Goal: Task Accomplishment & Management: Manage account settings

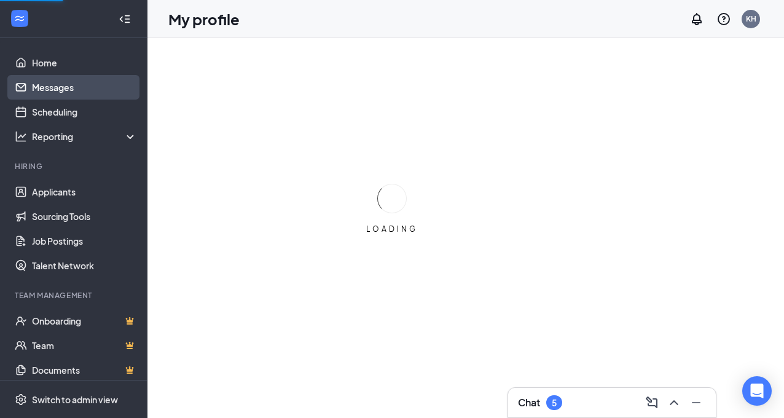
click at [52, 89] on link "Messages" at bounding box center [84, 87] width 105 height 25
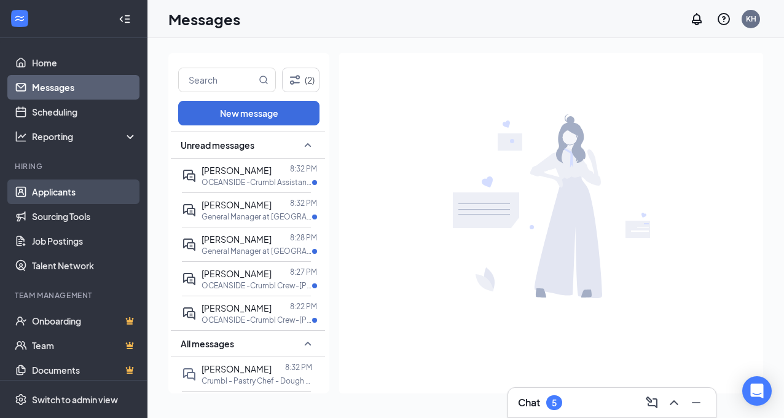
click at [84, 190] on link "Applicants" at bounding box center [84, 191] width 105 height 25
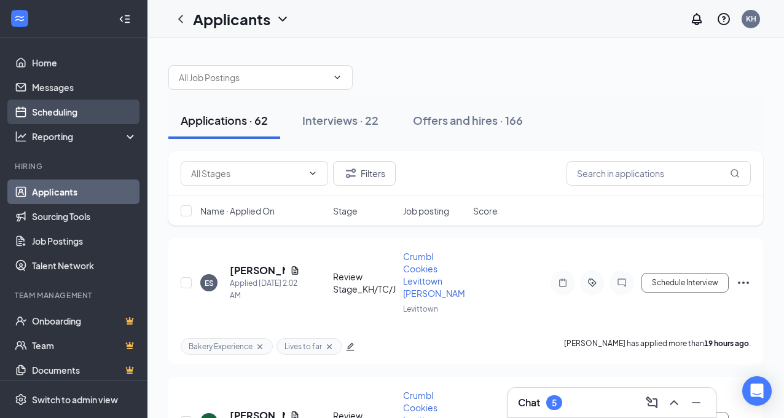
click at [79, 113] on link "Scheduling" at bounding box center [84, 112] width 105 height 25
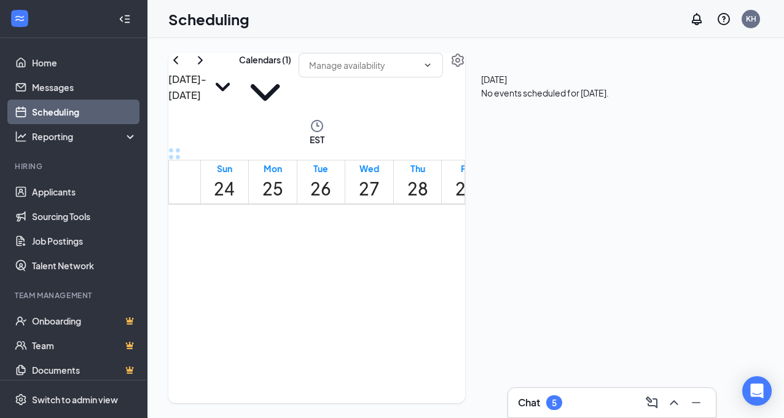
scroll to position [1175, 0]
click at [408, 260] on span "3:45-4:00 PM" at bounding box center [418, 246] width 21 height 36
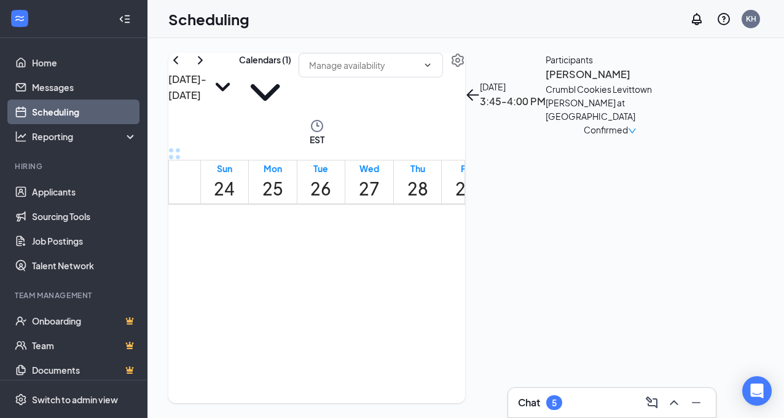
click at [429, 264] on span "4:15-4:30 PM" at bounding box center [439, 246] width 21 height 36
click at [390, 331] on span "6:00-6:15 PM" at bounding box center [379, 313] width 21 height 36
click at [68, 85] on link "Messages" at bounding box center [84, 87] width 105 height 25
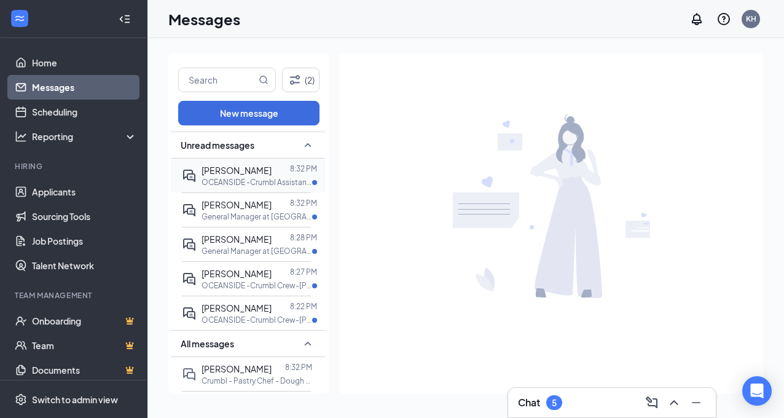
click at [237, 170] on span "[PERSON_NAME]" at bounding box center [237, 170] width 70 height 11
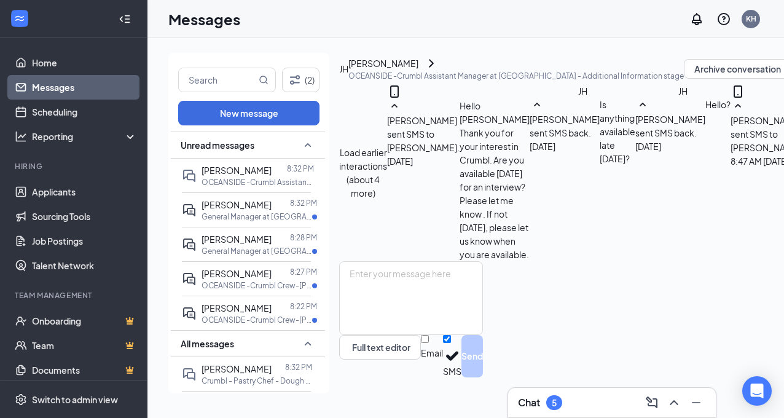
scroll to position [643, 0]
click at [267, 208] on span "[PERSON_NAME]" at bounding box center [237, 204] width 70 height 11
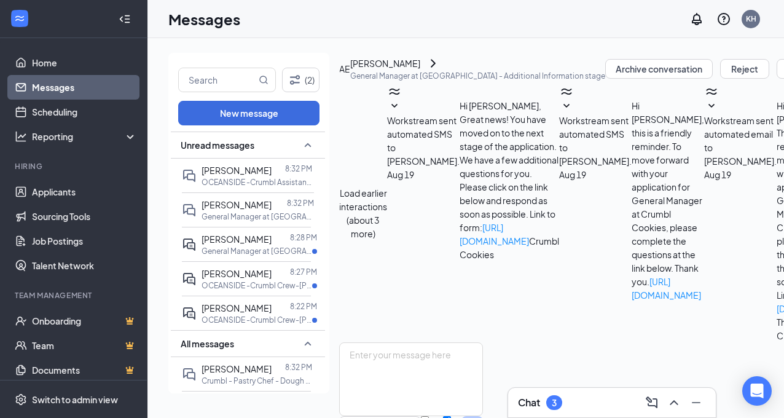
scroll to position [567, 0]
click at [272, 240] on div at bounding box center [281, 239] width 18 height 14
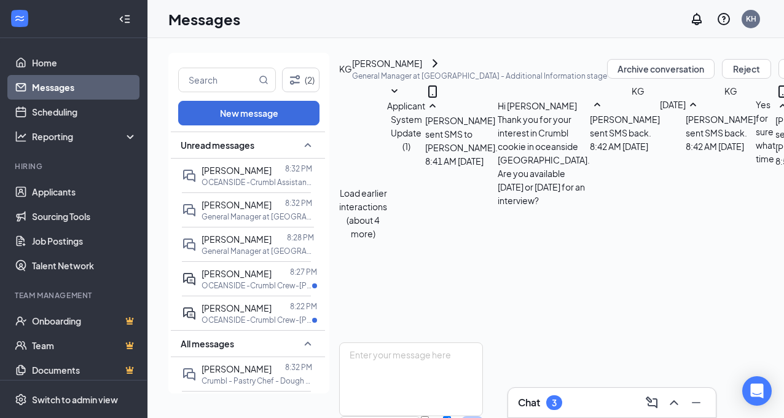
scroll to position [586, 0]
click at [288, 278] on div at bounding box center [281, 274] width 18 height 14
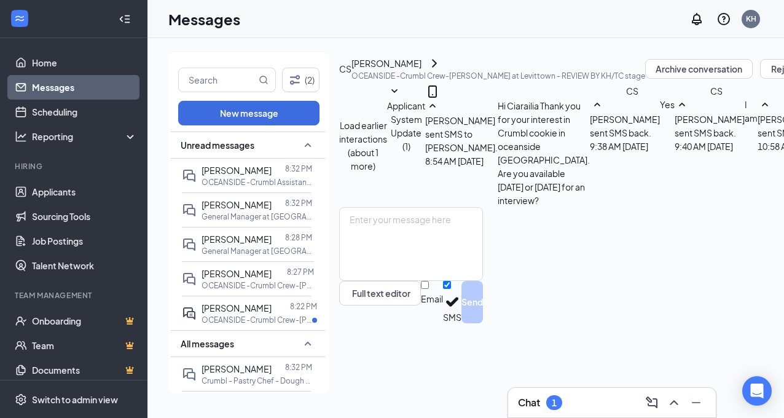
scroll to position [545, 0]
click at [272, 313] on div "[PERSON_NAME]" at bounding box center [237, 308] width 70 height 14
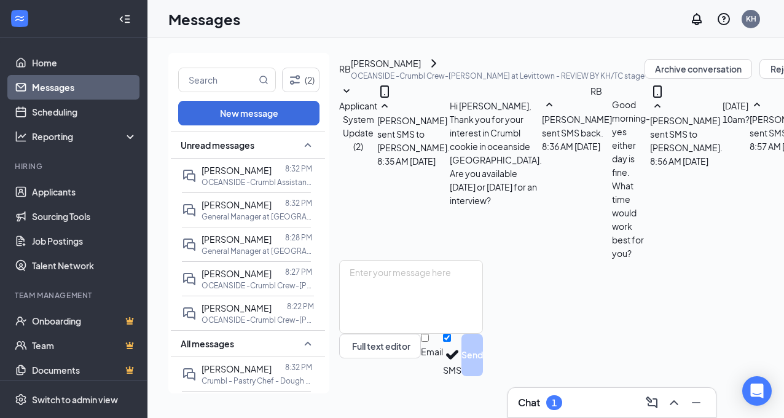
scroll to position [371, 0]
click at [68, 194] on link "Applicants" at bounding box center [84, 191] width 105 height 25
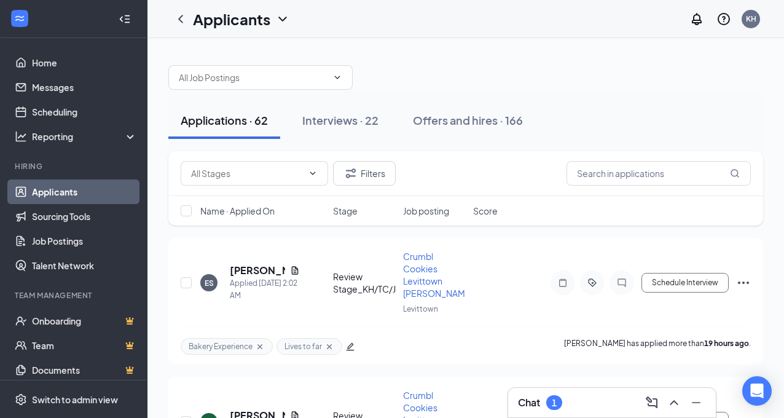
click at [558, 399] on div "1" at bounding box center [554, 402] width 16 height 15
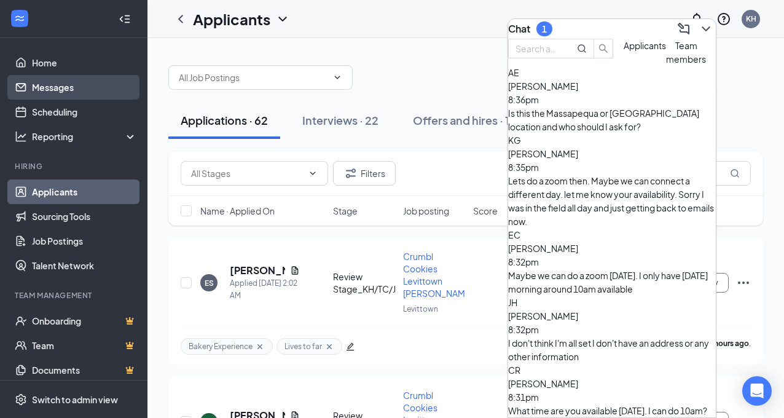
click at [56, 88] on link "Messages" at bounding box center [84, 87] width 105 height 25
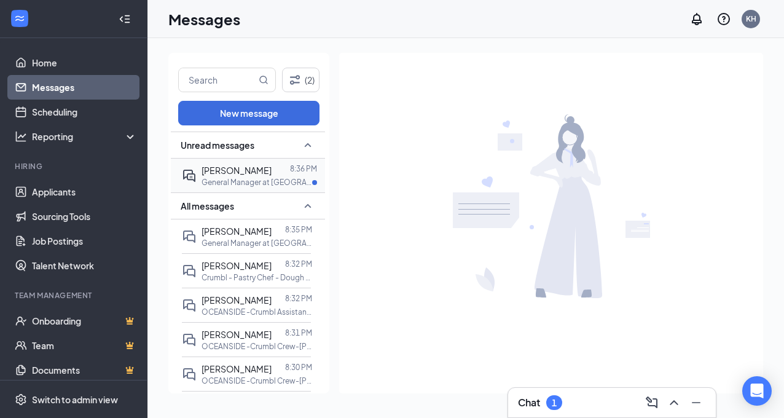
click at [228, 177] on p "General Manager at [GEOGRAPHIC_DATA]" at bounding box center [257, 182] width 111 height 10
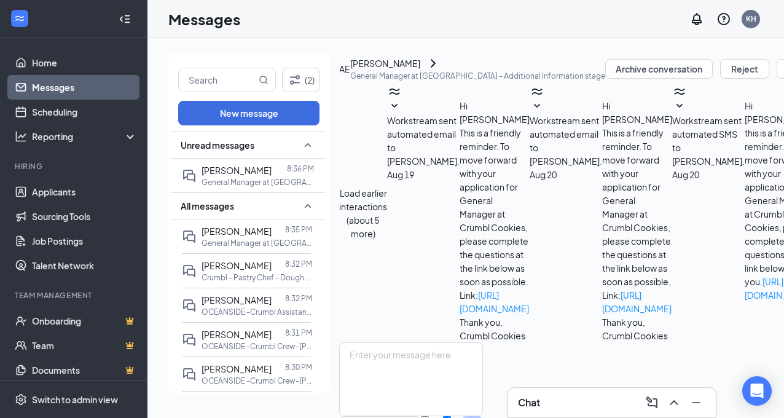
scroll to position [610, 0]
click at [52, 196] on link "Applicants" at bounding box center [84, 191] width 105 height 25
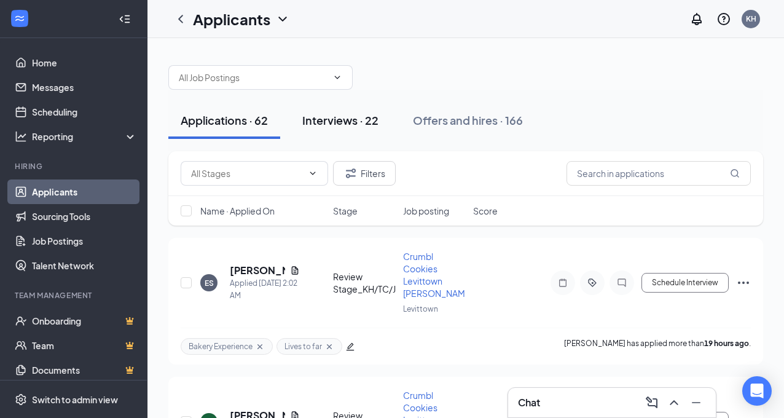
click at [335, 119] on div "Interviews · 22" at bounding box center [340, 119] width 76 height 15
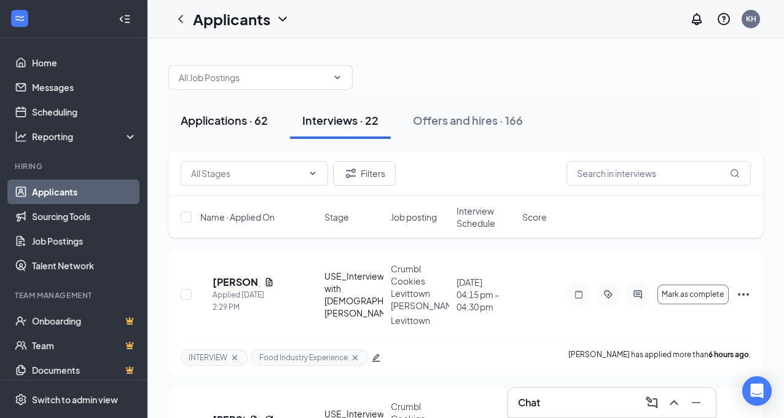
click at [238, 121] on div "Applications · 62" at bounding box center [224, 119] width 87 height 15
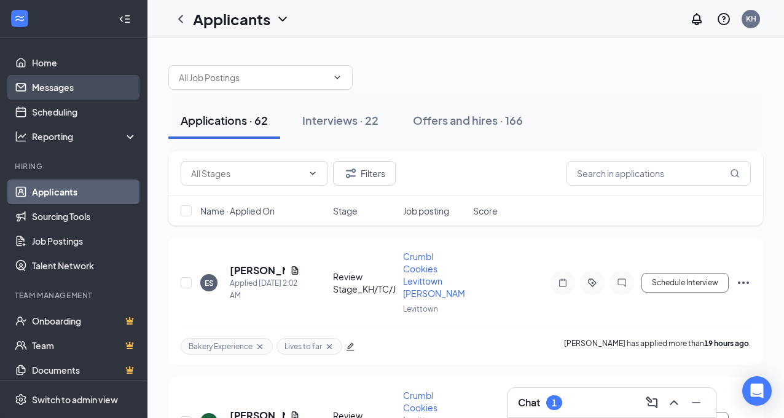
click at [61, 90] on link "Messages" at bounding box center [84, 87] width 105 height 25
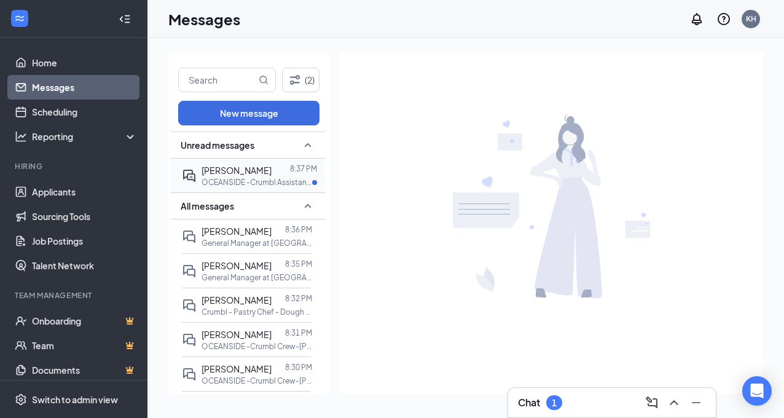
click at [218, 174] on span "[PERSON_NAME]" at bounding box center [237, 170] width 70 height 11
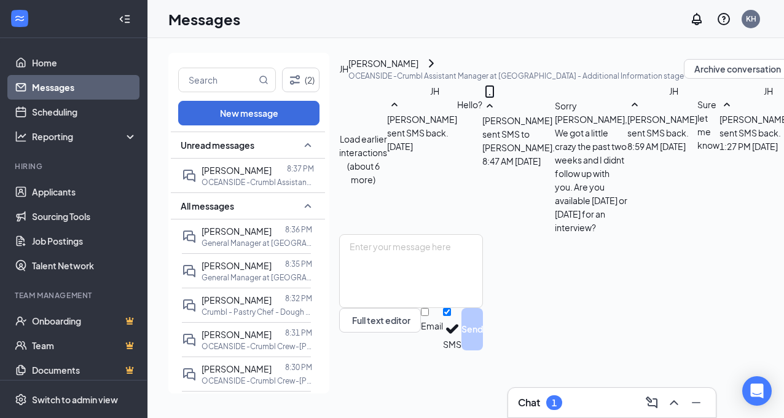
scroll to position [603, 0]
click at [76, 195] on link "Applicants" at bounding box center [84, 191] width 105 height 25
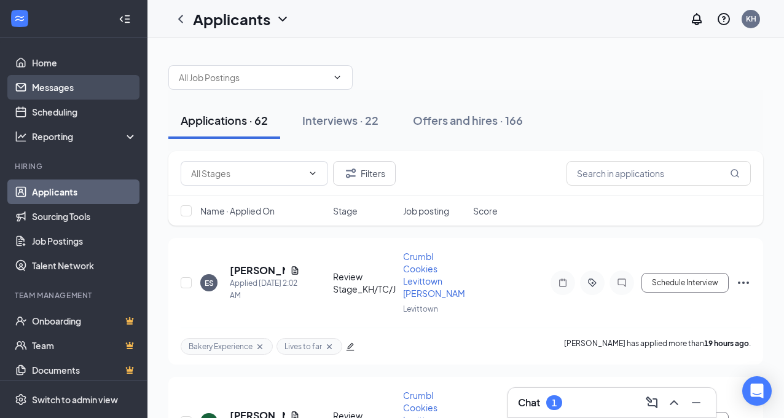
click at [69, 87] on link "Messages" at bounding box center [84, 87] width 105 height 25
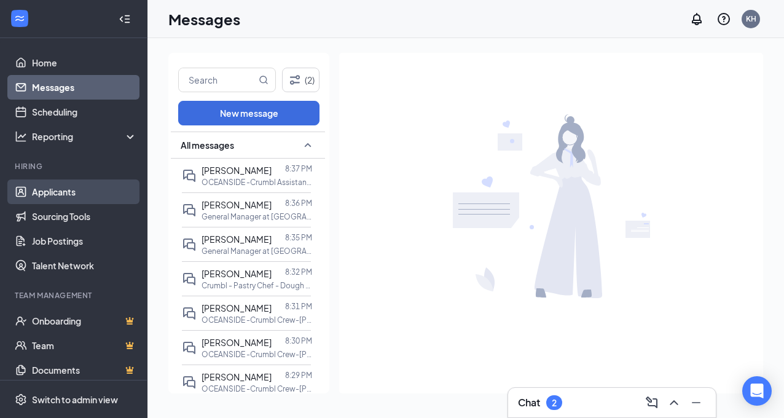
click at [48, 190] on link "Applicants" at bounding box center [84, 191] width 105 height 25
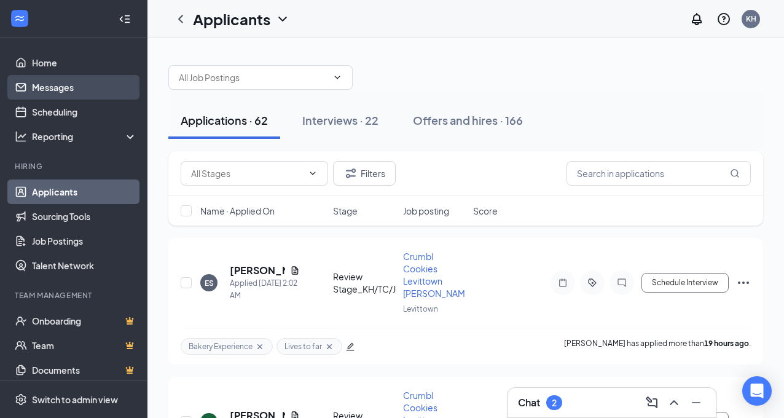
click at [57, 88] on link "Messages" at bounding box center [84, 87] width 105 height 25
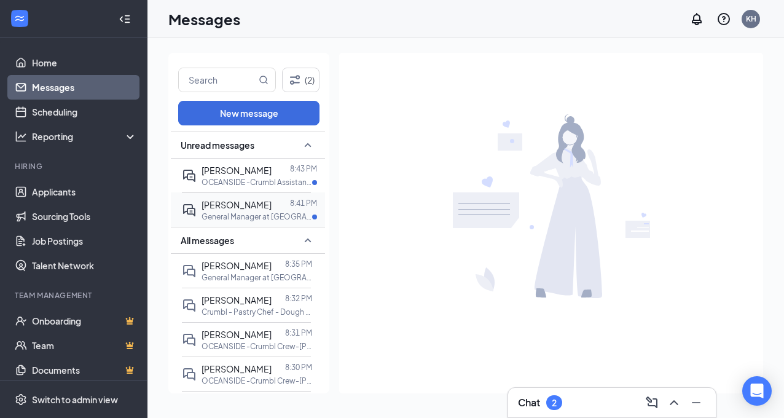
click at [278, 211] on p "General Manager at [GEOGRAPHIC_DATA]" at bounding box center [257, 216] width 111 height 10
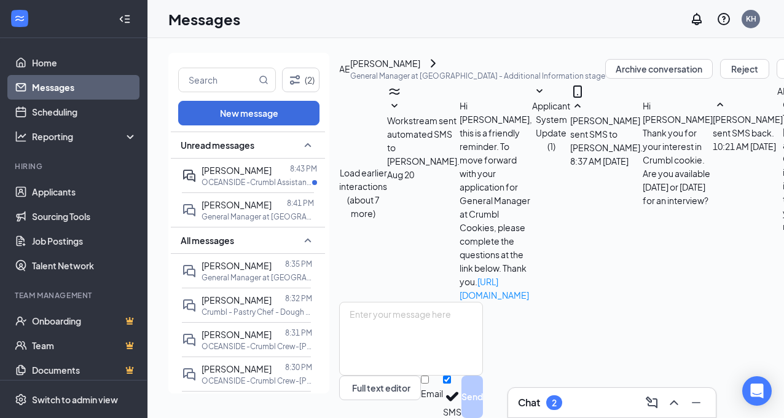
scroll to position [694, 0]
click at [208, 173] on span "[PERSON_NAME]" at bounding box center [237, 170] width 70 height 11
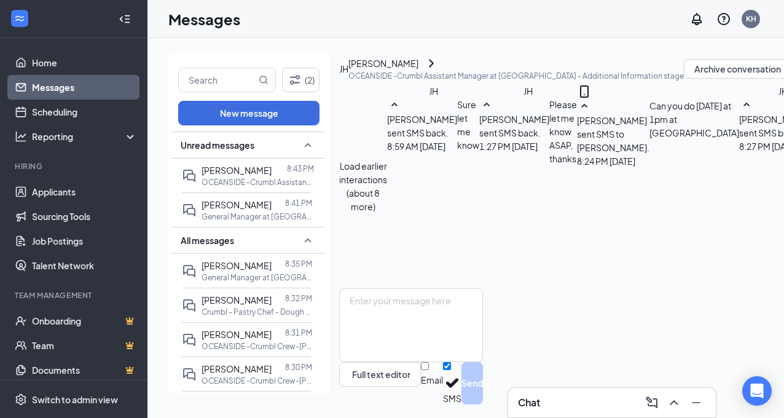
scroll to position [562, 0]
click at [67, 189] on link "Applicants" at bounding box center [84, 191] width 105 height 25
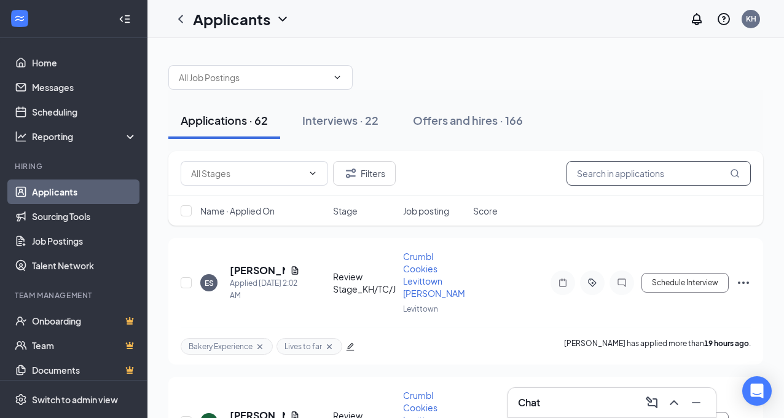
click at [606, 174] on input "text" at bounding box center [659, 173] width 184 height 25
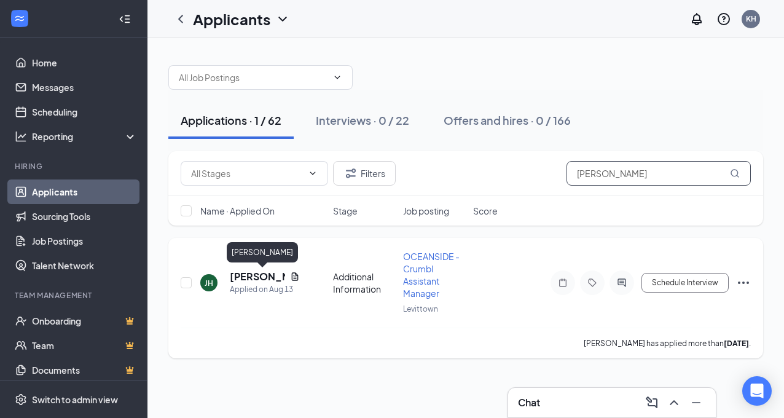
type input "[PERSON_NAME]"
click at [244, 280] on h5 "[PERSON_NAME]" at bounding box center [257, 277] width 55 height 14
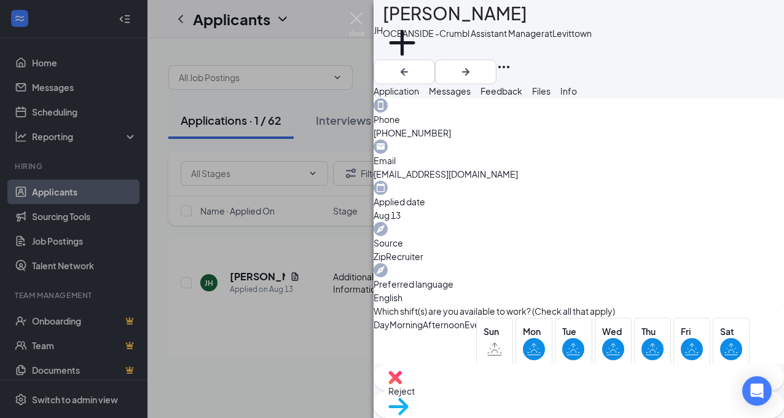
scroll to position [388, 0]
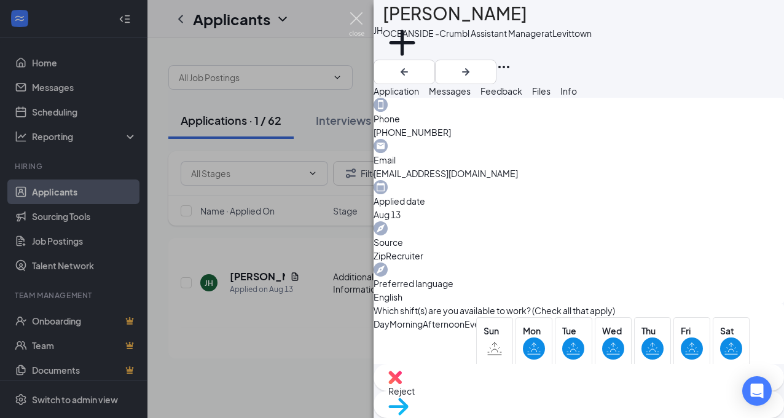
click at [356, 14] on img at bounding box center [356, 24] width 15 height 24
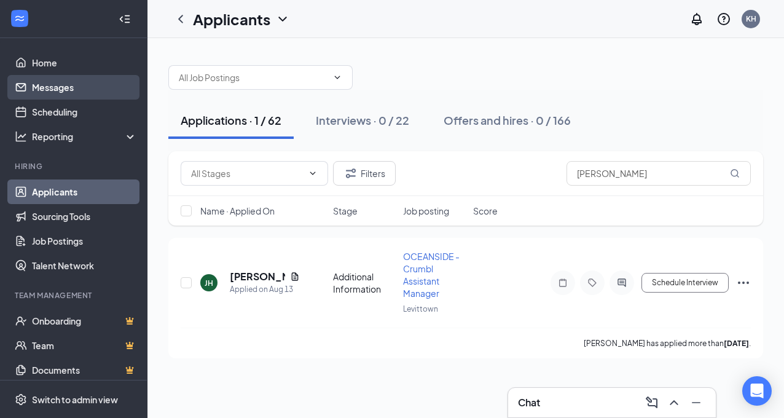
click at [42, 88] on link "Messages" at bounding box center [84, 87] width 105 height 25
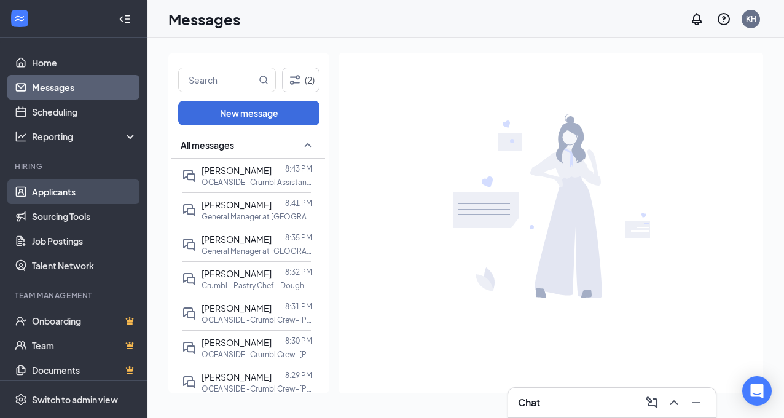
click at [56, 192] on link "Applicants" at bounding box center [84, 191] width 105 height 25
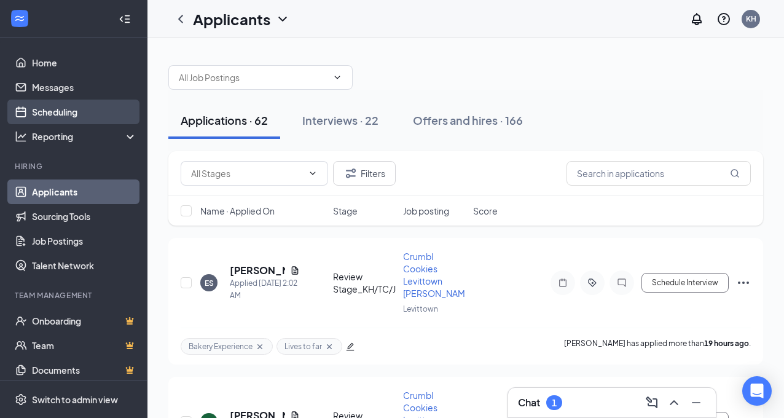
click at [59, 107] on link "Scheduling" at bounding box center [84, 112] width 105 height 25
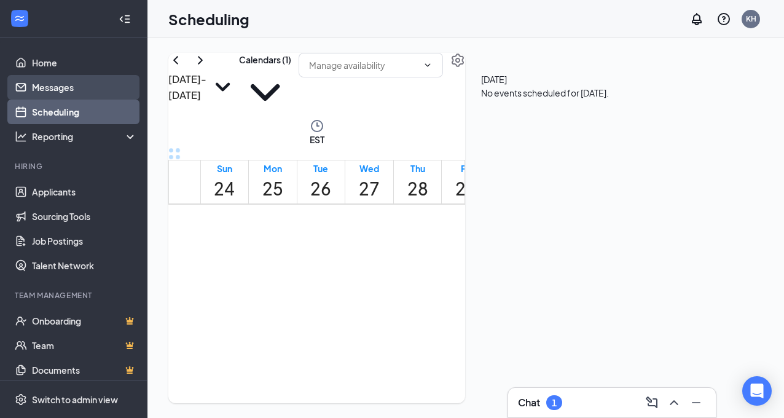
scroll to position [604, 0]
click at [61, 85] on link "Messages" at bounding box center [84, 87] width 105 height 25
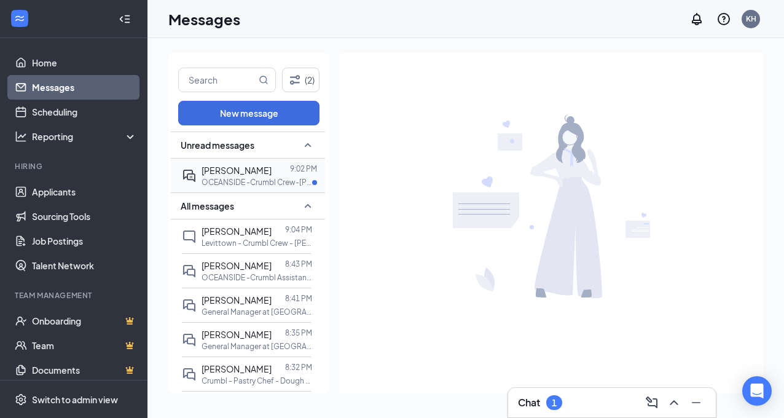
click at [260, 177] on p "OCEANSIDE -Crumbl Crew-[PERSON_NAME] at [GEOGRAPHIC_DATA]" at bounding box center [257, 182] width 111 height 10
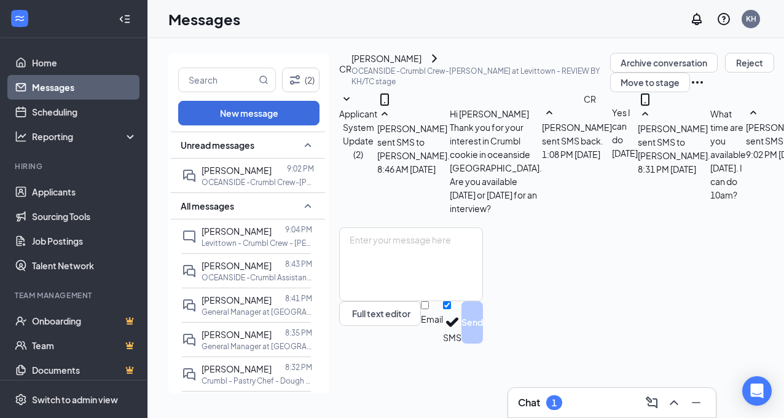
scroll to position [212, 0]
click at [69, 191] on link "Applicants" at bounding box center [84, 191] width 105 height 25
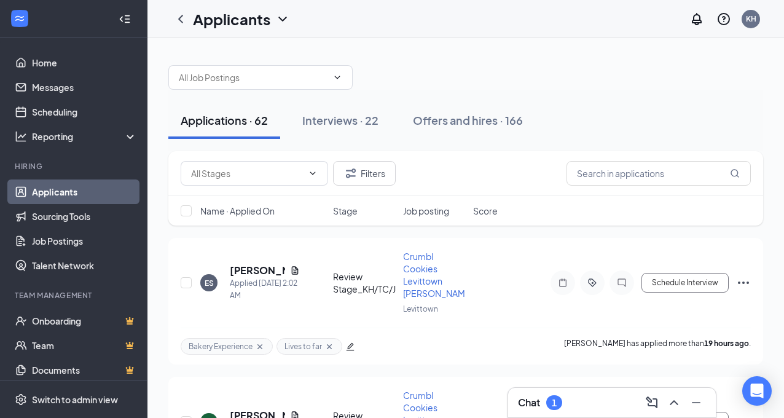
click at [535, 400] on h3 "Chat" at bounding box center [529, 403] width 22 height 14
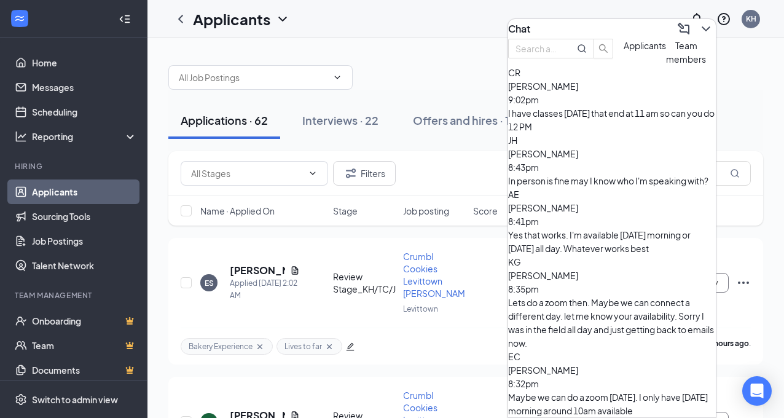
click at [699, 24] on icon "ChevronDown" at bounding box center [706, 29] width 15 height 15
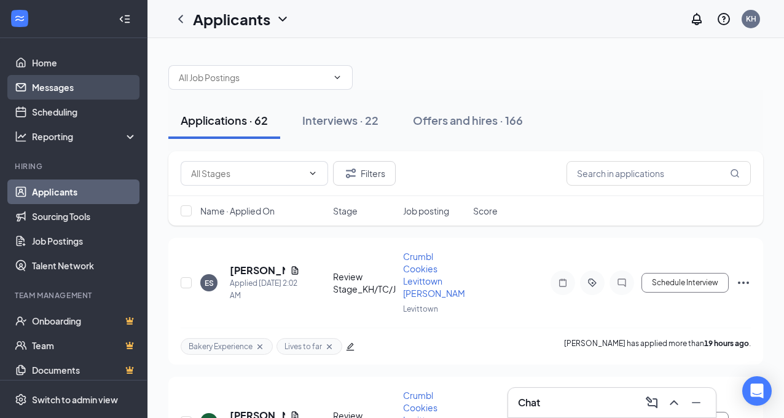
click at [68, 90] on link "Messages" at bounding box center [84, 87] width 105 height 25
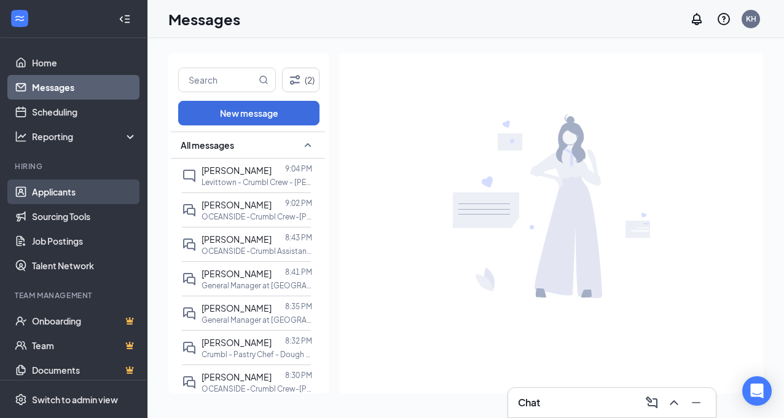
click at [60, 194] on link "Applicants" at bounding box center [84, 191] width 105 height 25
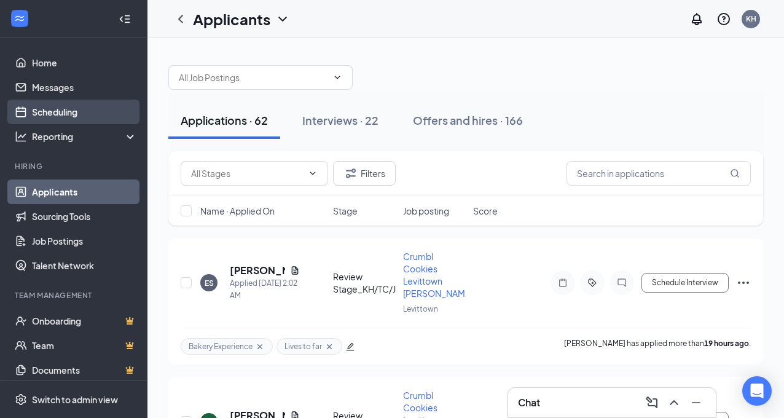
click at [61, 114] on link "Scheduling" at bounding box center [84, 112] width 105 height 25
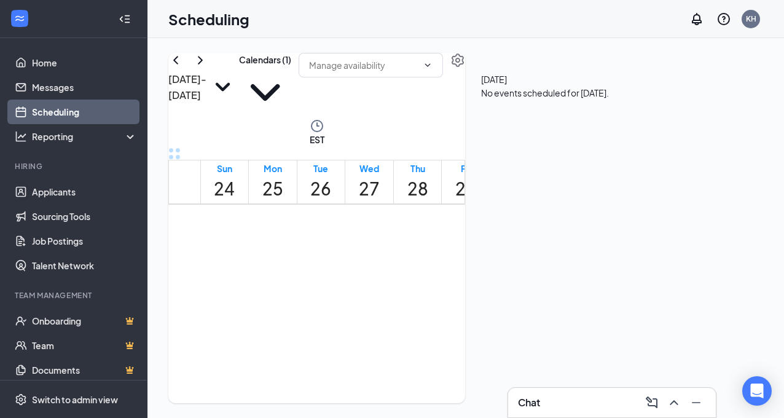
scroll to position [1193, 0]
click at [484, 245] on span "4:00-4:15 PM" at bounding box center [473, 228] width 21 height 36
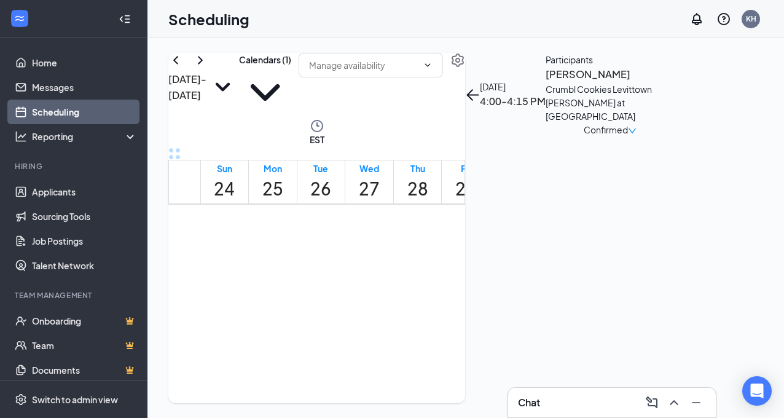
click at [495, 245] on span "4:15-4:30 PM" at bounding box center [494, 228] width 21 height 36
click at [435, 210] on span "3:15-3:30 PM" at bounding box center [425, 228] width 21 height 36
click at [436, 245] on span "4:00-4:15 PM" at bounding box center [446, 228] width 21 height 36
click at [457, 245] on span "4:30-4:45 PM" at bounding box center [467, 228] width 21 height 36
click at [429, 377] on span "5:30-5:45 PM" at bounding box center [427, 365] width 21 height 36
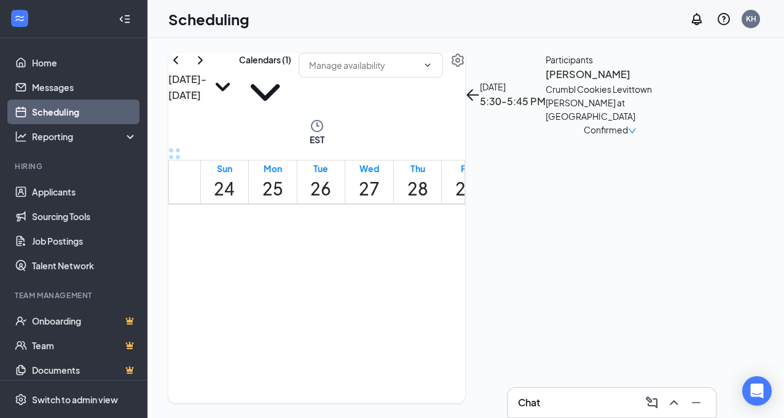
click at [387, 210] on span "3:15-3:30 PM" at bounding box center [376, 228] width 21 height 36
click at [391, 221] on span "3:30-3:45 PM" at bounding box center [397, 228] width 21 height 36
click at [408, 241] on span "3:45-4:00 PM" at bounding box center [418, 228] width 21 height 36
click at [429, 245] on span "4:15-4:30 PM" at bounding box center [439, 228] width 21 height 36
click at [383, 379] on span "5:30-5:45 PM" at bounding box center [376, 365] width 21 height 36
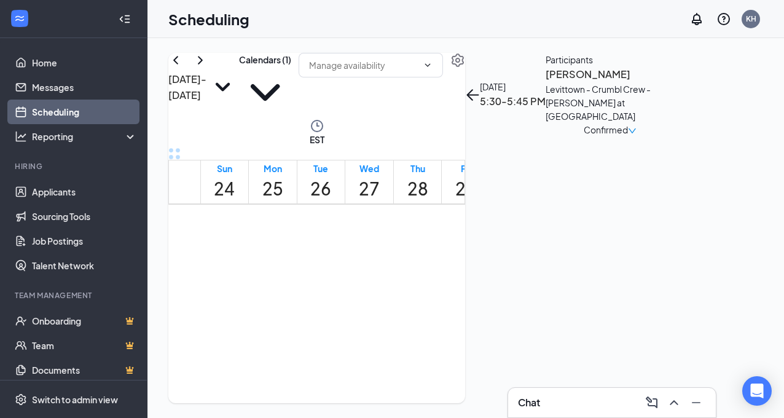
scroll to position [1263, 0]
click at [388, 313] on span "6:00-6:15 PM" at bounding box center [397, 295] width 21 height 36
click at [58, 85] on link "Messages" at bounding box center [84, 87] width 105 height 25
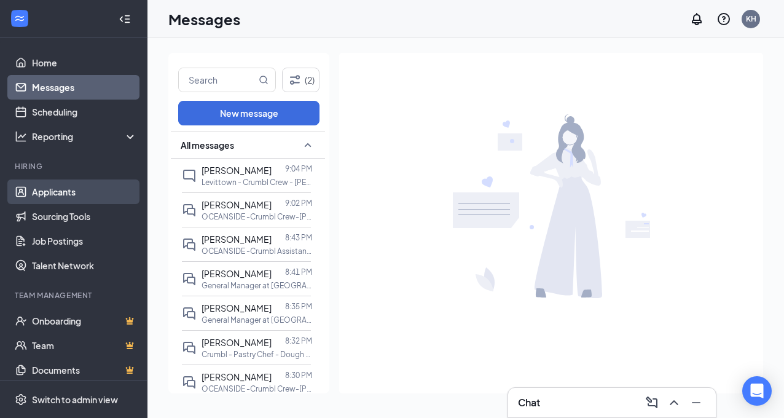
click at [48, 192] on link "Applicants" at bounding box center [84, 191] width 105 height 25
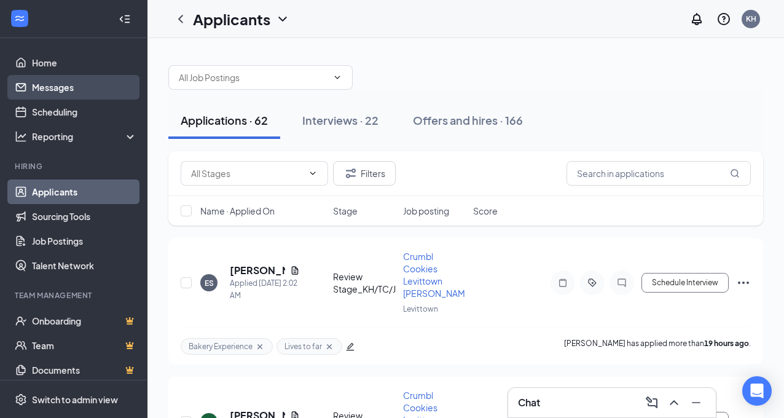
click at [58, 87] on link "Messages" at bounding box center [84, 87] width 105 height 25
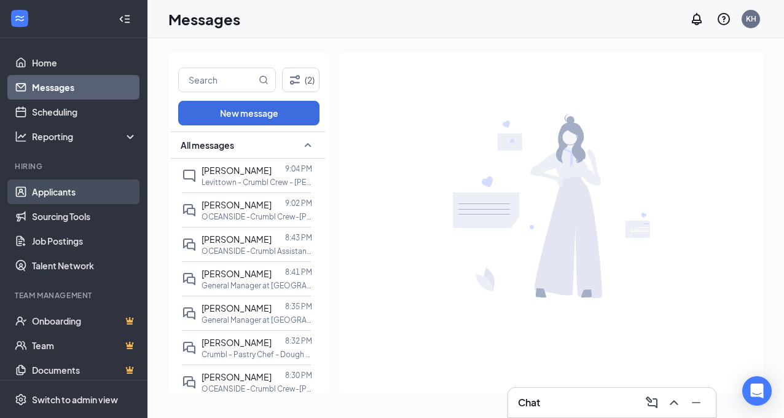
click at [47, 192] on link "Applicants" at bounding box center [84, 191] width 105 height 25
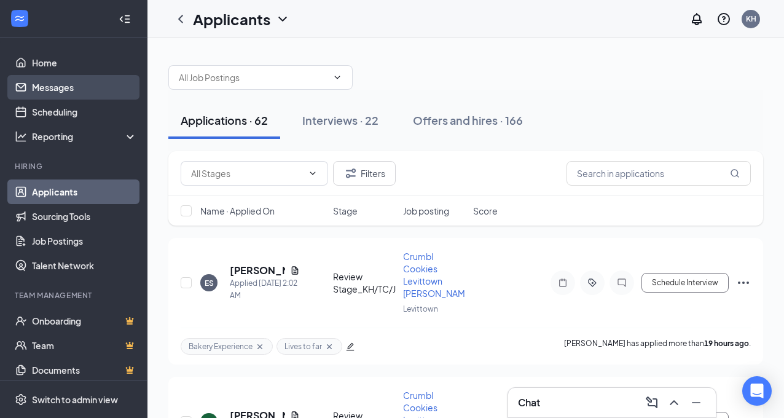
click at [62, 89] on link "Messages" at bounding box center [84, 87] width 105 height 25
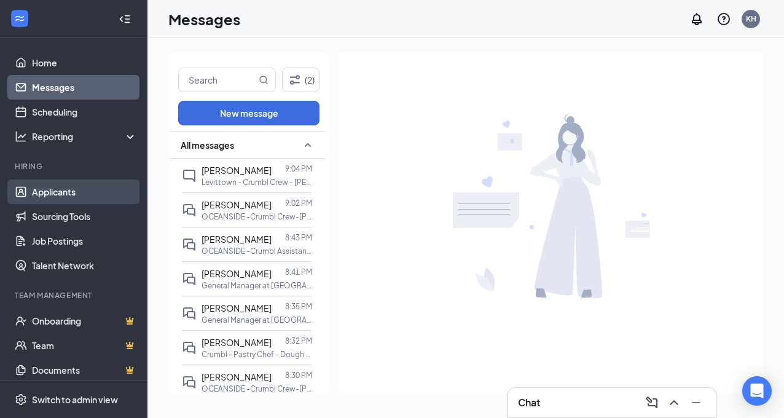
click at [55, 193] on link "Applicants" at bounding box center [84, 191] width 105 height 25
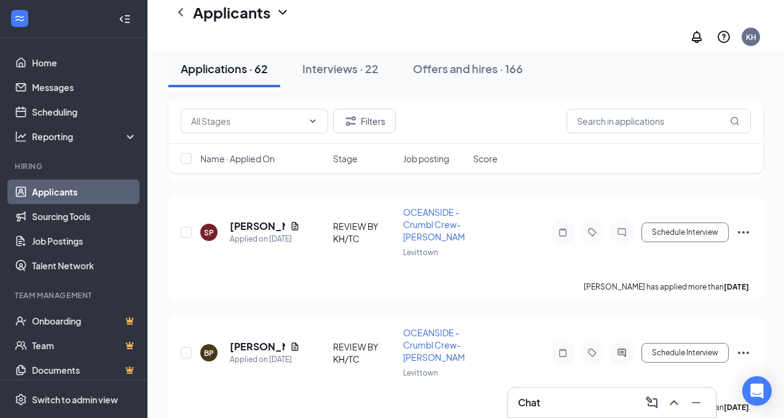
scroll to position [1007, 0]
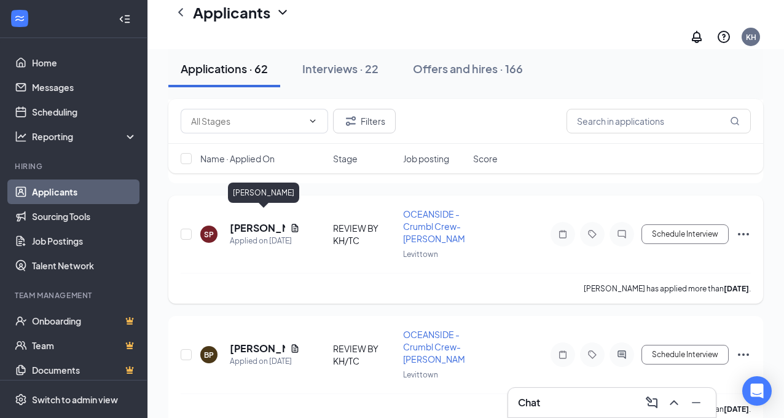
click at [249, 221] on h5 "[PERSON_NAME]" at bounding box center [257, 228] width 55 height 14
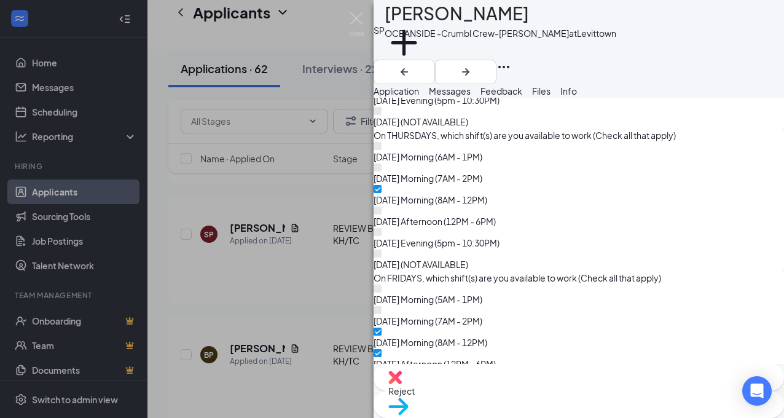
scroll to position [1483, 0]
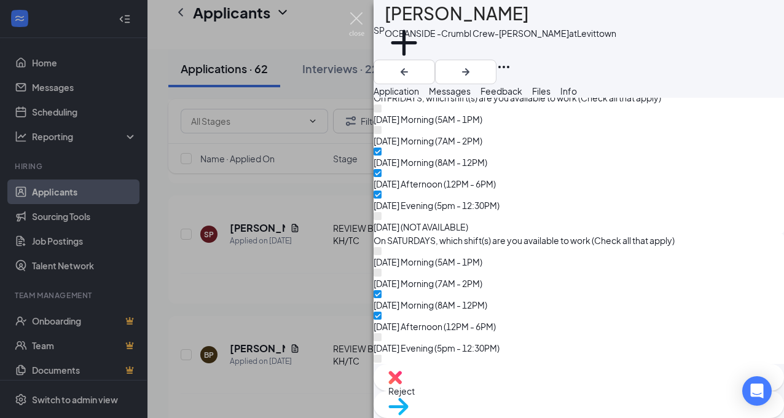
click at [358, 18] on img at bounding box center [356, 24] width 15 height 24
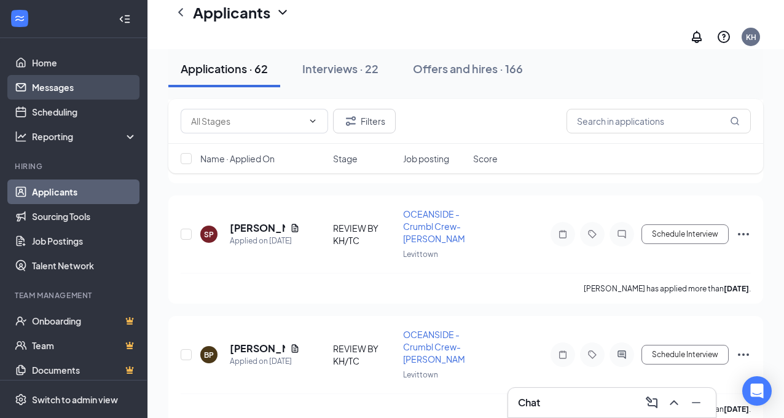
click at [76, 88] on link "Messages" at bounding box center [84, 87] width 105 height 25
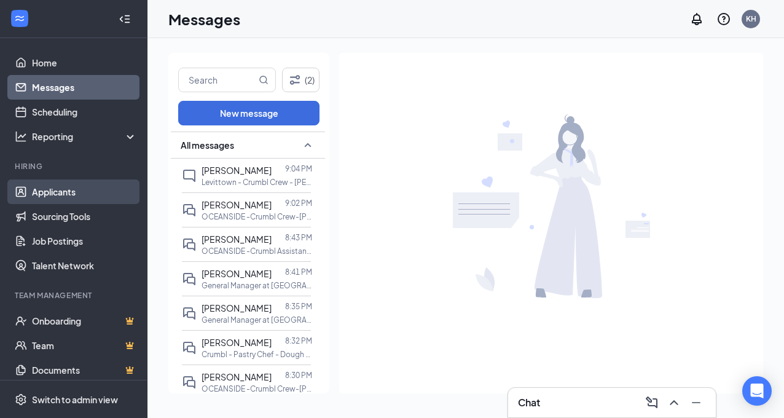
click at [64, 192] on link "Applicants" at bounding box center [84, 191] width 105 height 25
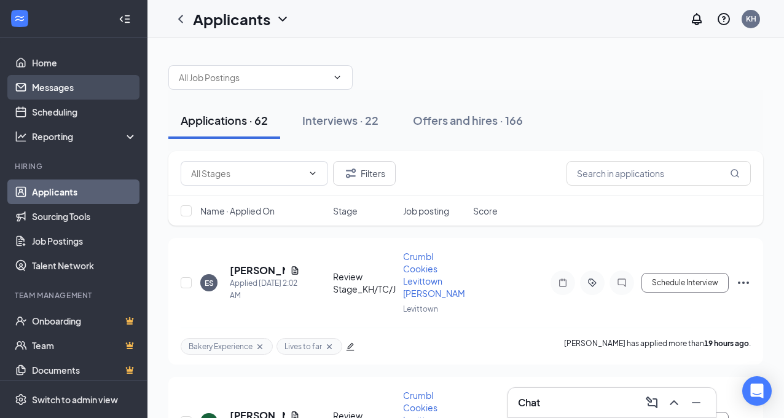
click at [62, 89] on link "Messages" at bounding box center [84, 87] width 105 height 25
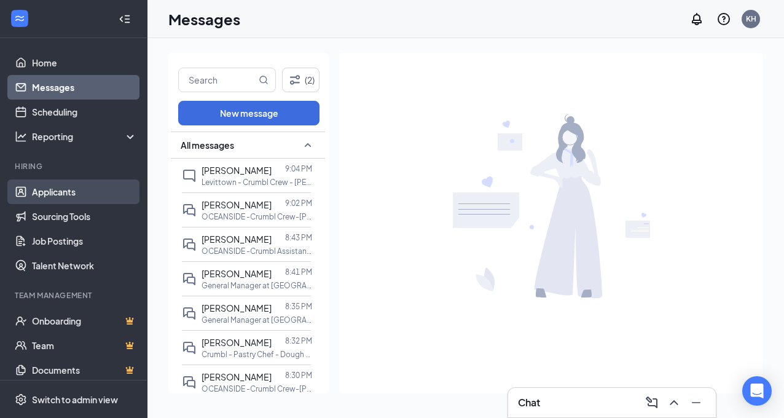
click at [45, 194] on link "Applicants" at bounding box center [84, 191] width 105 height 25
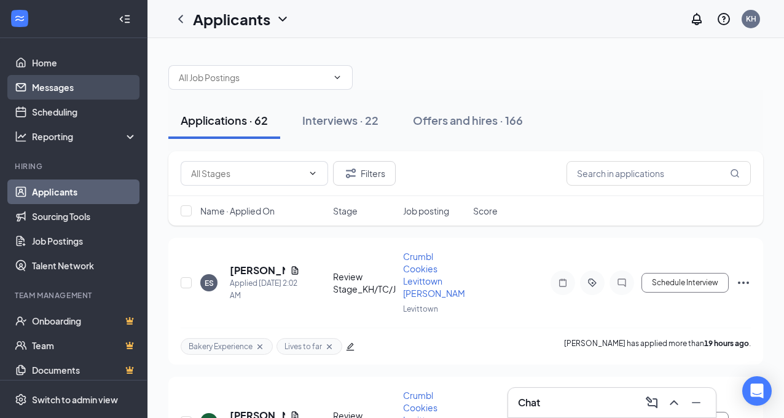
click at [62, 88] on link "Messages" at bounding box center [84, 87] width 105 height 25
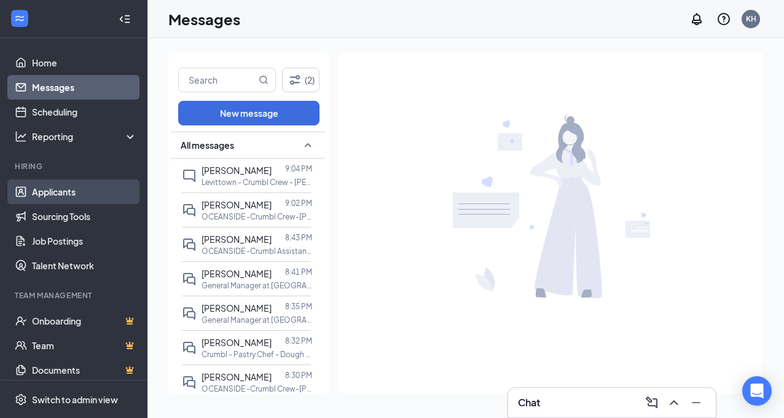
click at [43, 194] on link "Applicants" at bounding box center [84, 191] width 105 height 25
